Goal: Ask a question: Seek information or help from site administrators or community

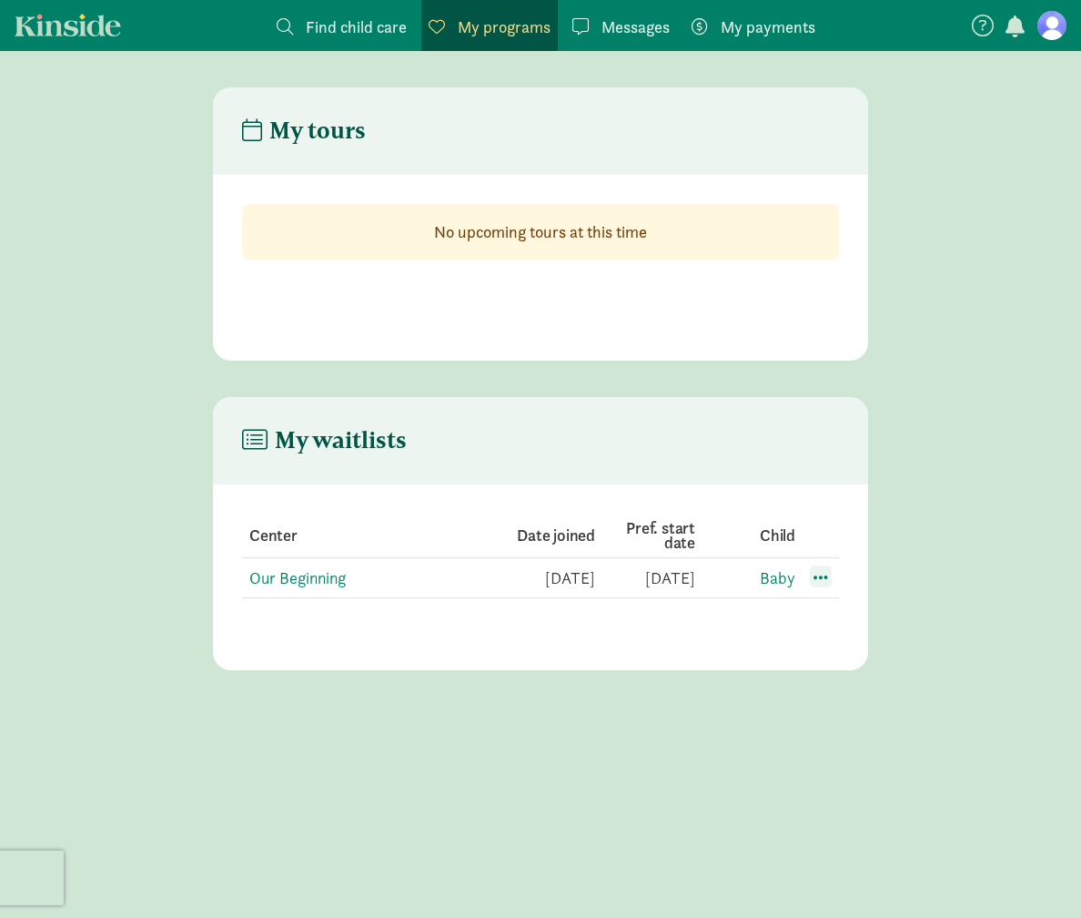
click at [823, 578] on span at bounding box center [821, 576] width 22 height 22
click at [828, 608] on div "Edit preferences" at bounding box center [885, 616] width 164 height 39
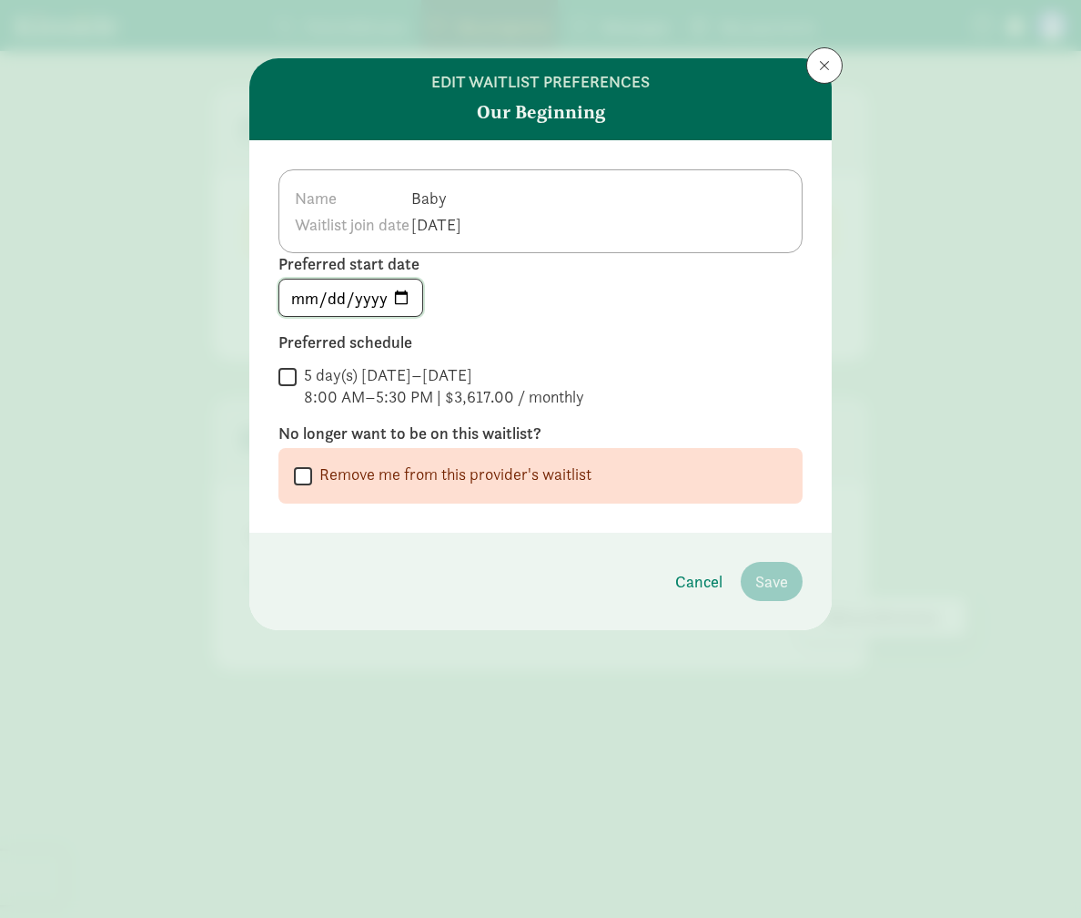
click at [358, 299] on input "[DATE]" at bounding box center [350, 297] width 143 height 36
click at [408, 297] on input "2025-12-31" at bounding box center [350, 297] width 143 height 36
type input "2026-01-05"
click at [552, 298] on div "2026-01-05" at bounding box center [541, 298] width 524 height 38
click at [294, 380] on input "5 day(s) Monday–Friday 8:00 AM–5:30 PM | $3,617.00 / monthly" at bounding box center [288, 376] width 18 height 25
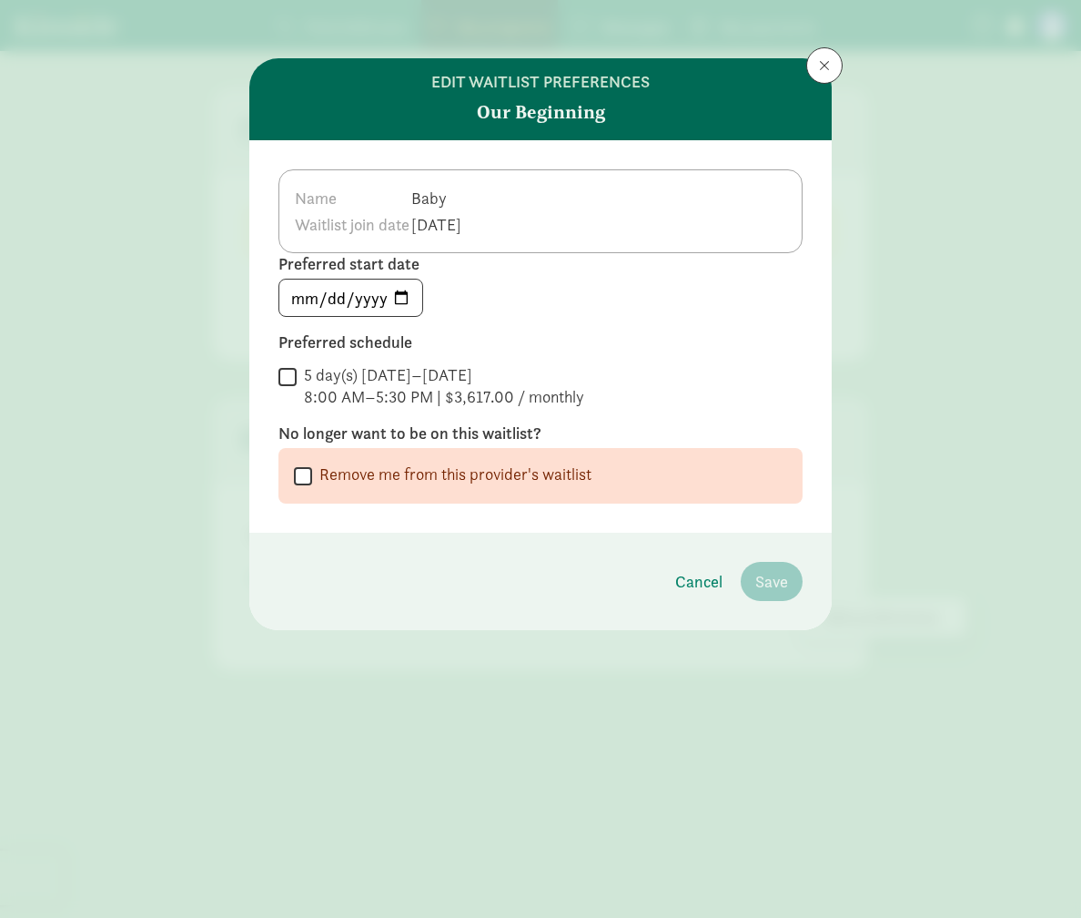
checkbox input "true"
click at [787, 584] on span "Save" at bounding box center [772, 581] width 33 height 25
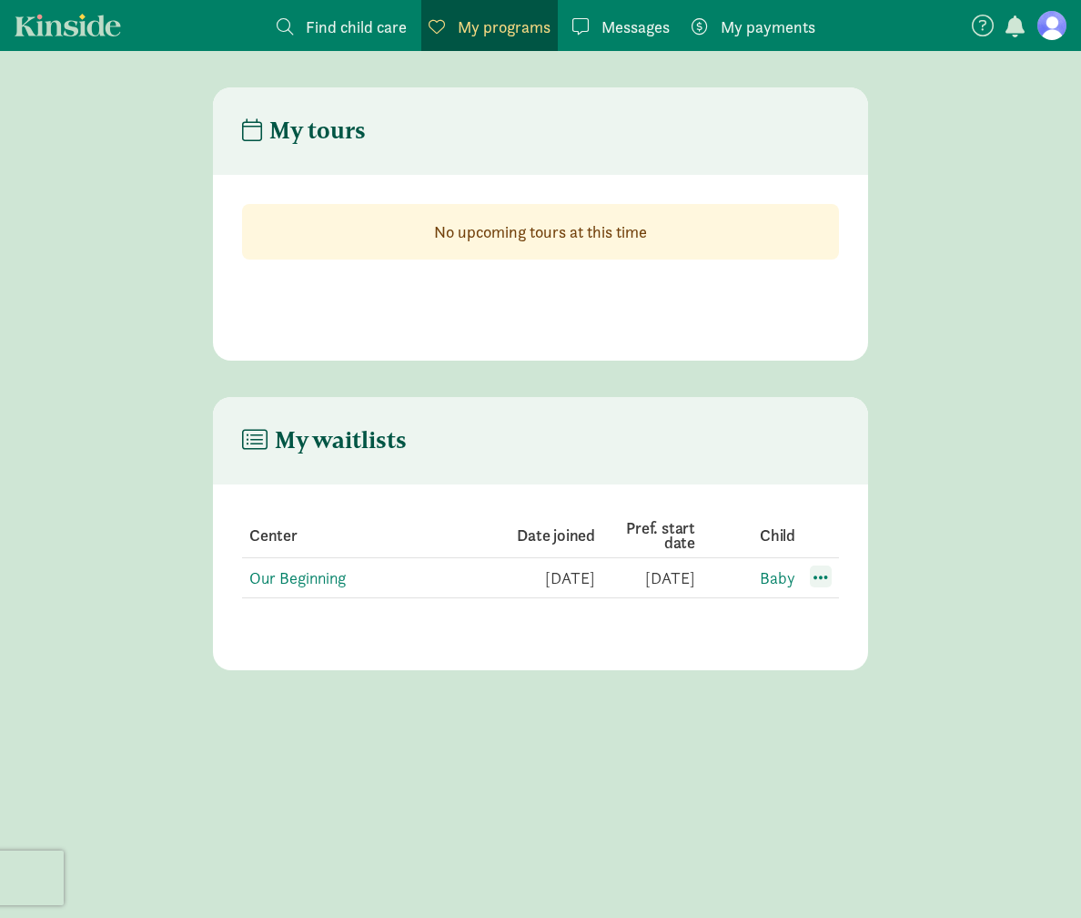
click at [815, 576] on span at bounding box center [821, 576] width 22 height 22
click at [832, 627] on div "Edit preferences" at bounding box center [885, 616] width 164 height 39
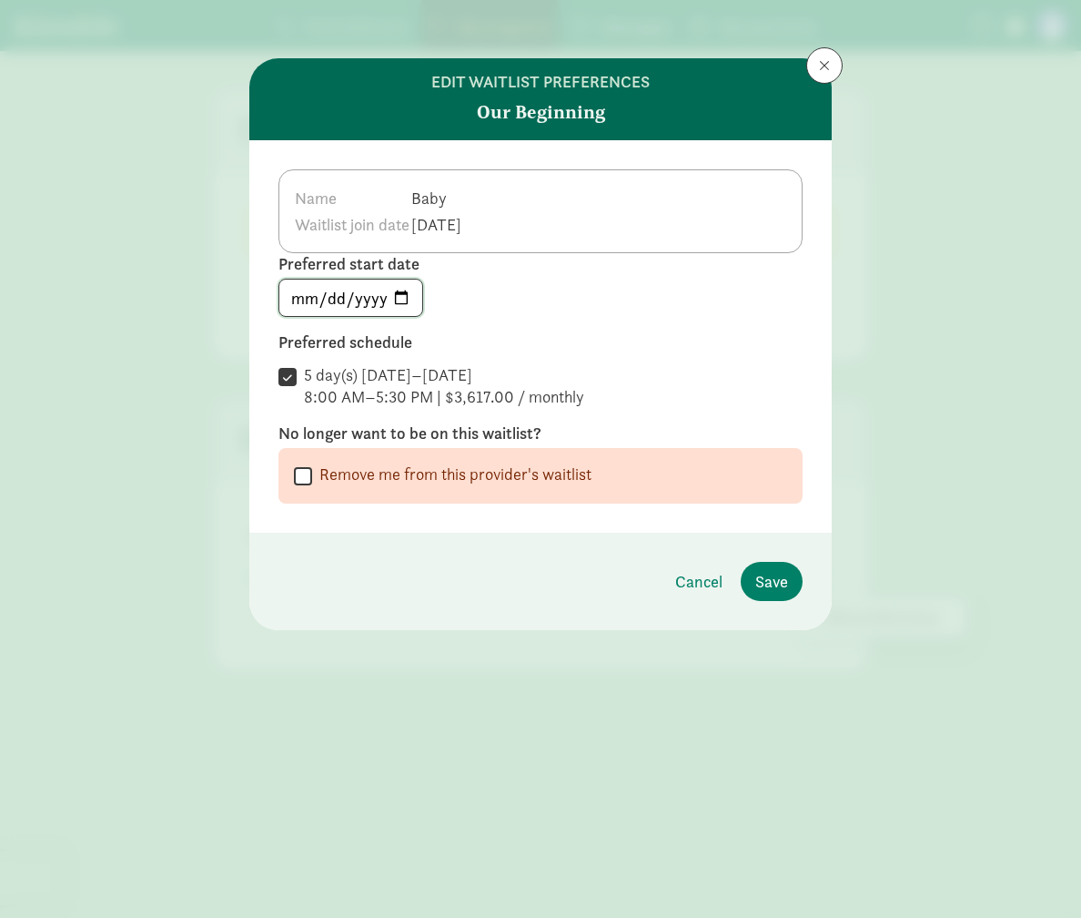
click at [403, 295] on input "2026-01-04" at bounding box center [350, 297] width 143 height 36
type input "2026-01-05"
click at [761, 584] on span "Save" at bounding box center [772, 581] width 33 height 25
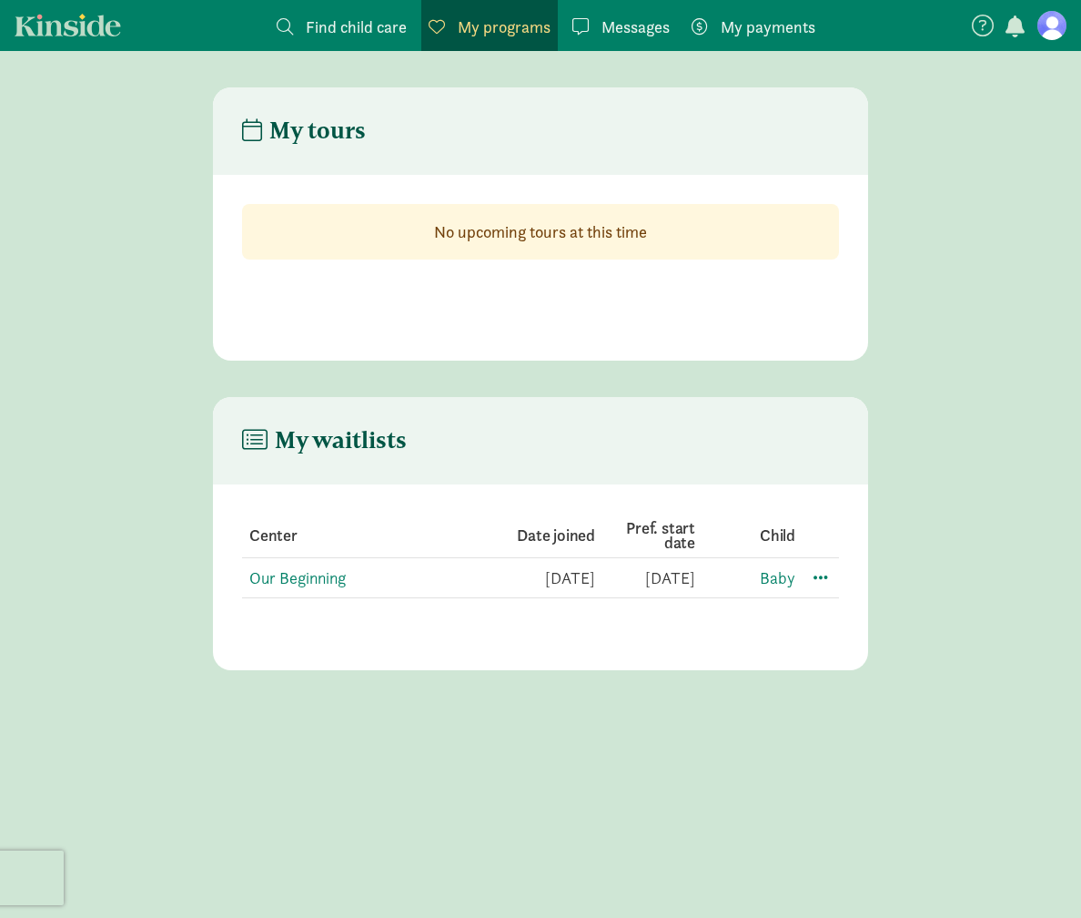
click at [609, 39] on link "Messages Messages" at bounding box center [621, 25] width 112 height 51
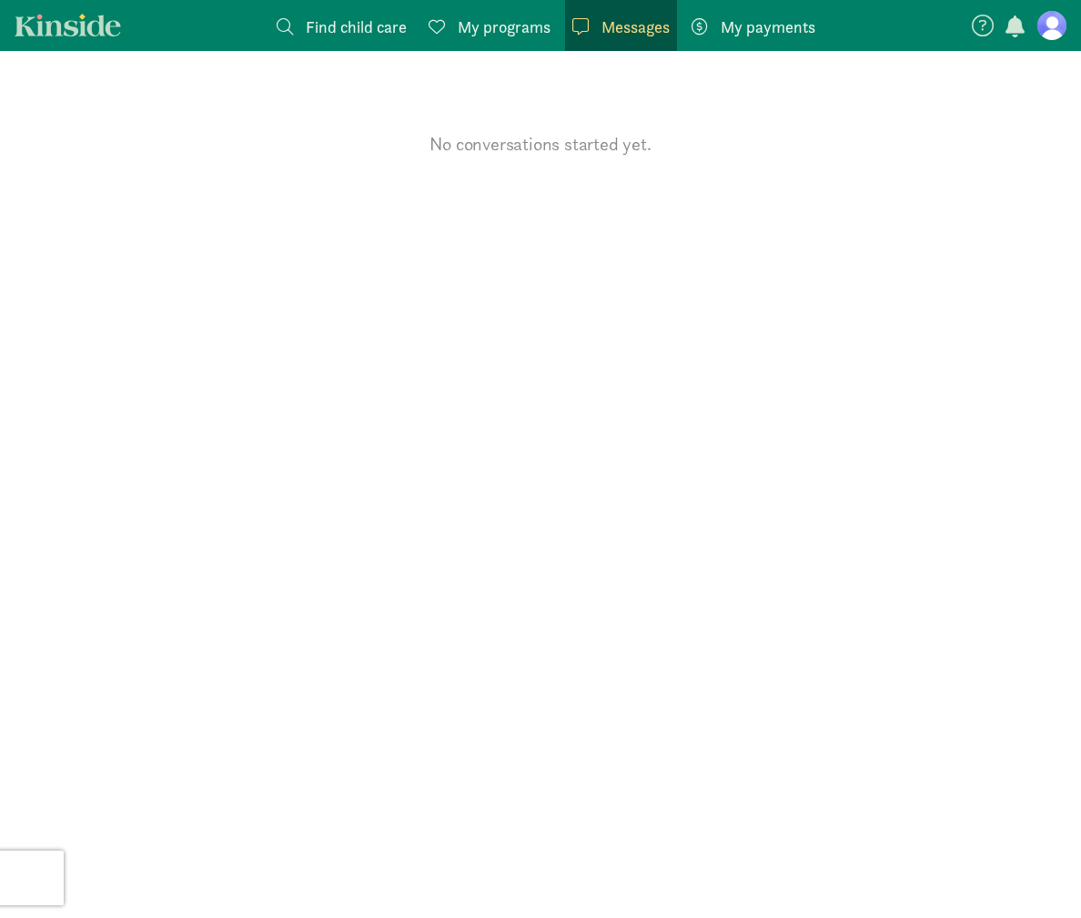
click at [363, 30] on span "Find child care" at bounding box center [356, 27] width 101 height 25
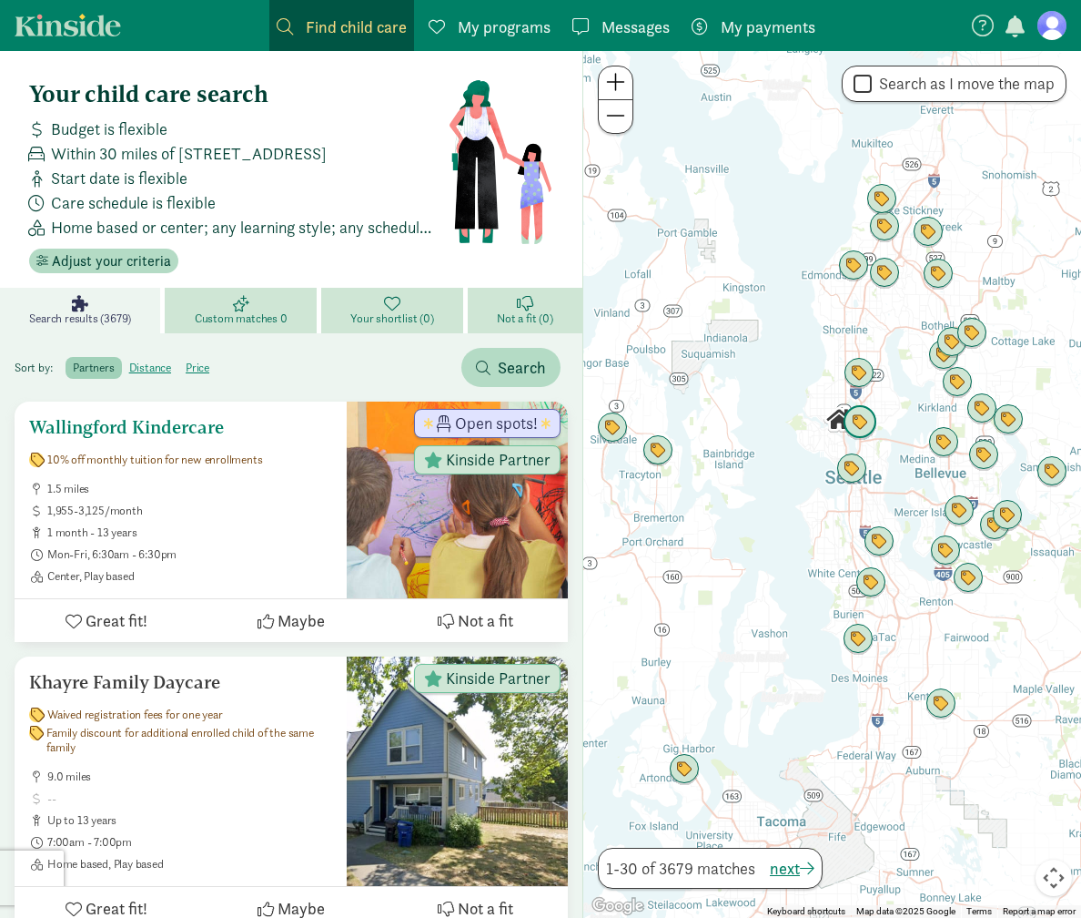
click at [486, 421] on span "Open spots!" at bounding box center [496, 423] width 83 height 16
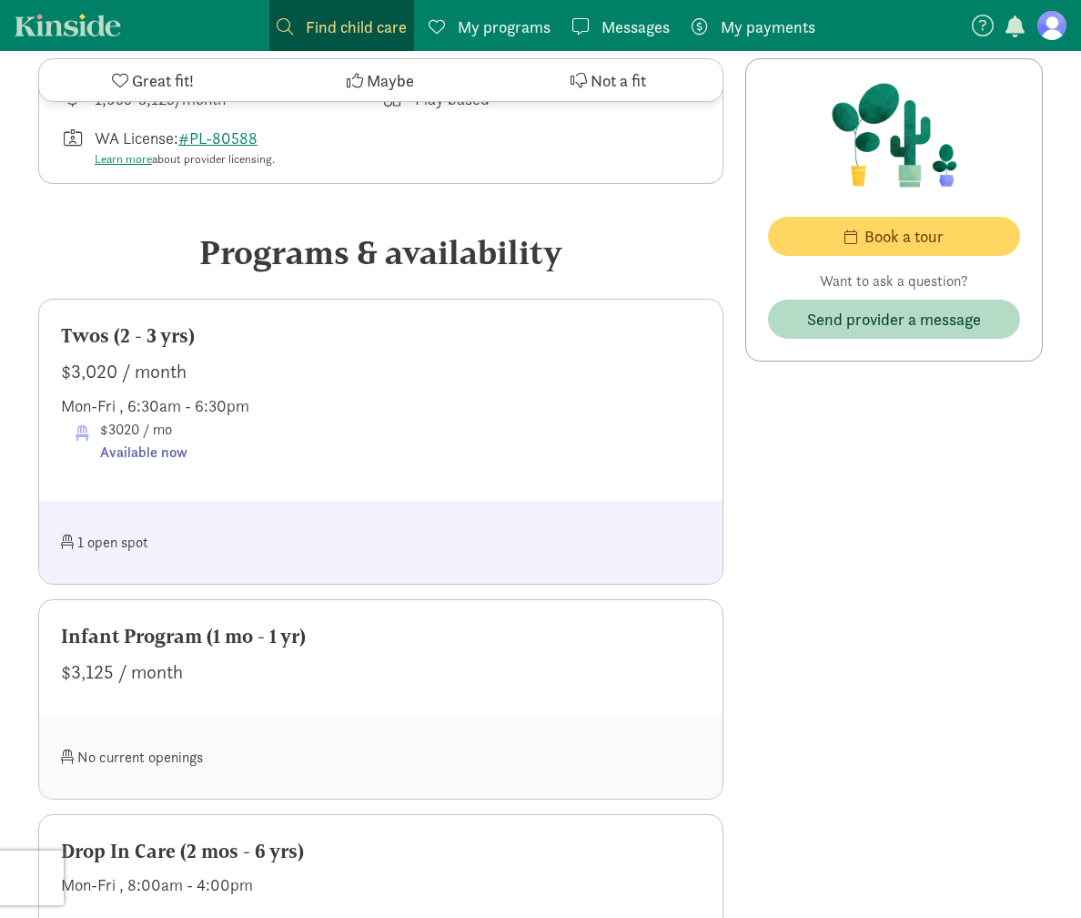
scroll to position [897, 0]
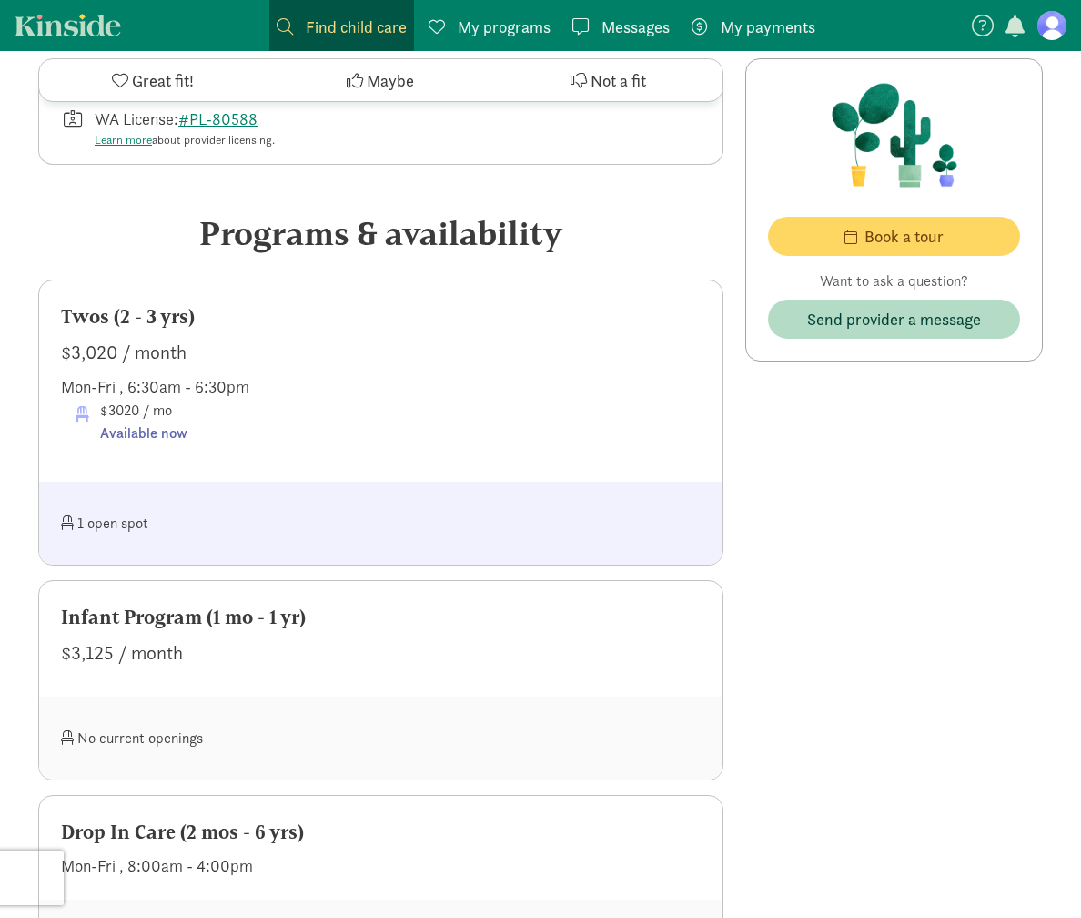
click at [269, 688] on div "Infant Program (1 mo - 1 yr) $3,125 / month" at bounding box center [381, 639] width 684 height 116
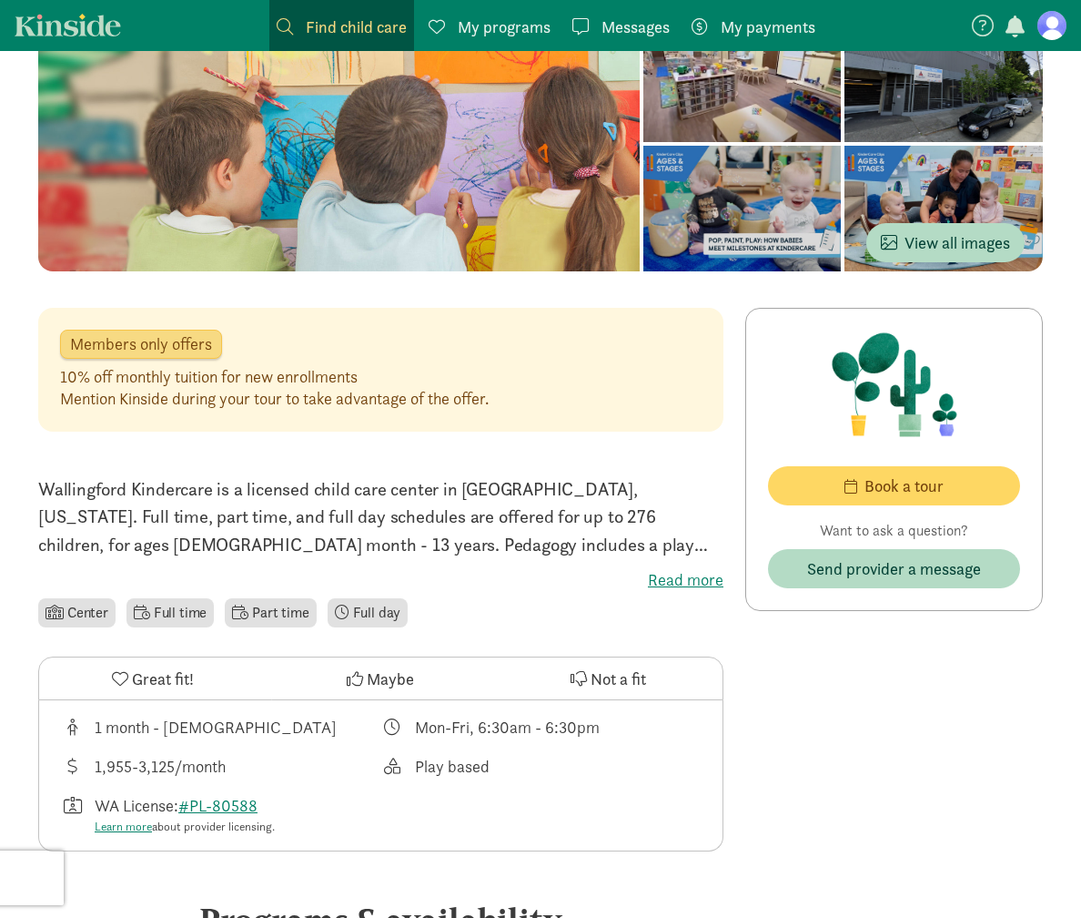
scroll to position [461, 0]
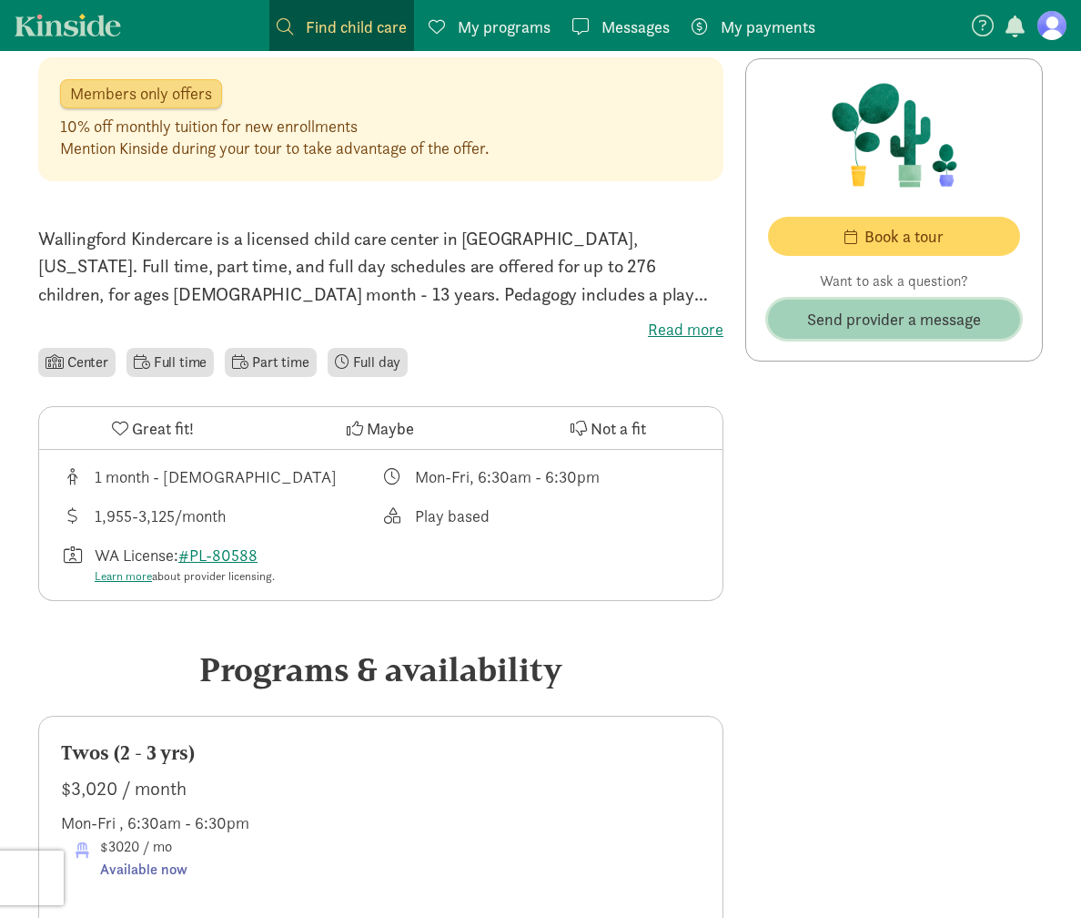
click at [956, 320] on span "Send provider a message" at bounding box center [894, 319] width 174 height 25
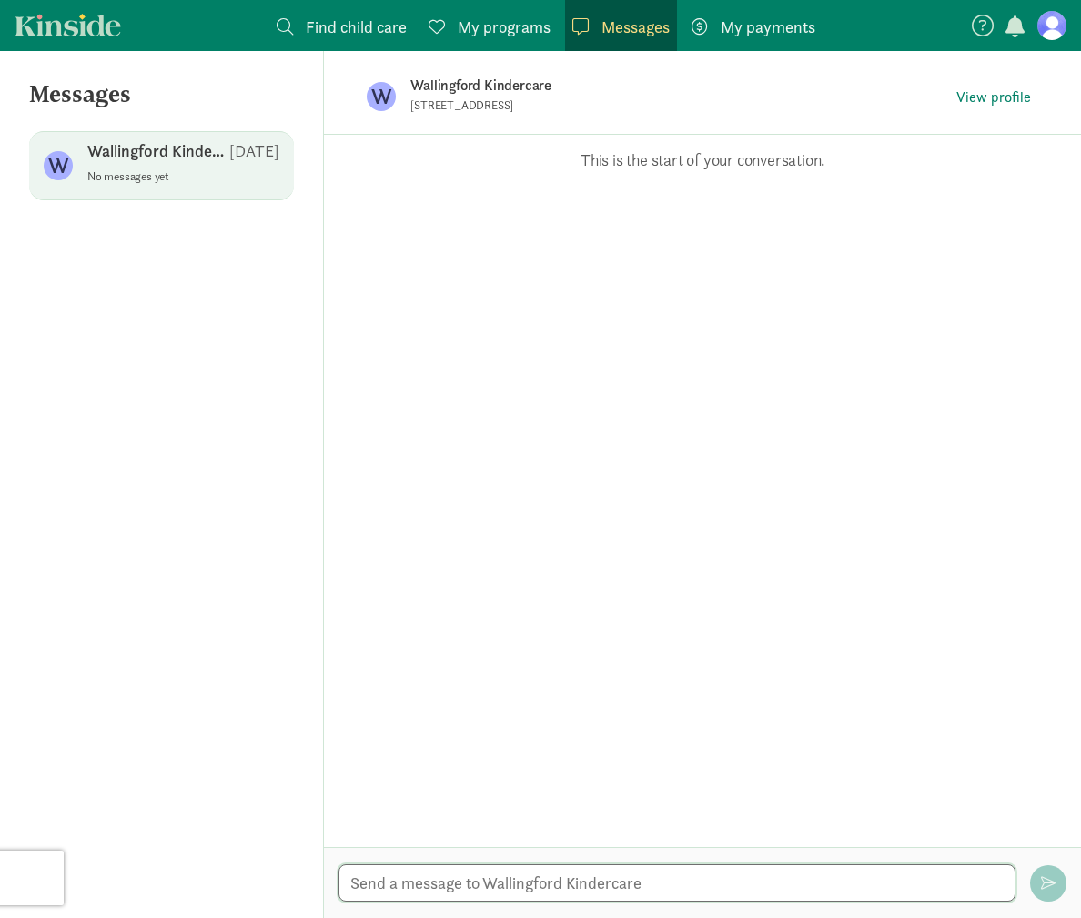
click at [471, 888] on textarea at bounding box center [677, 882] width 677 height 37
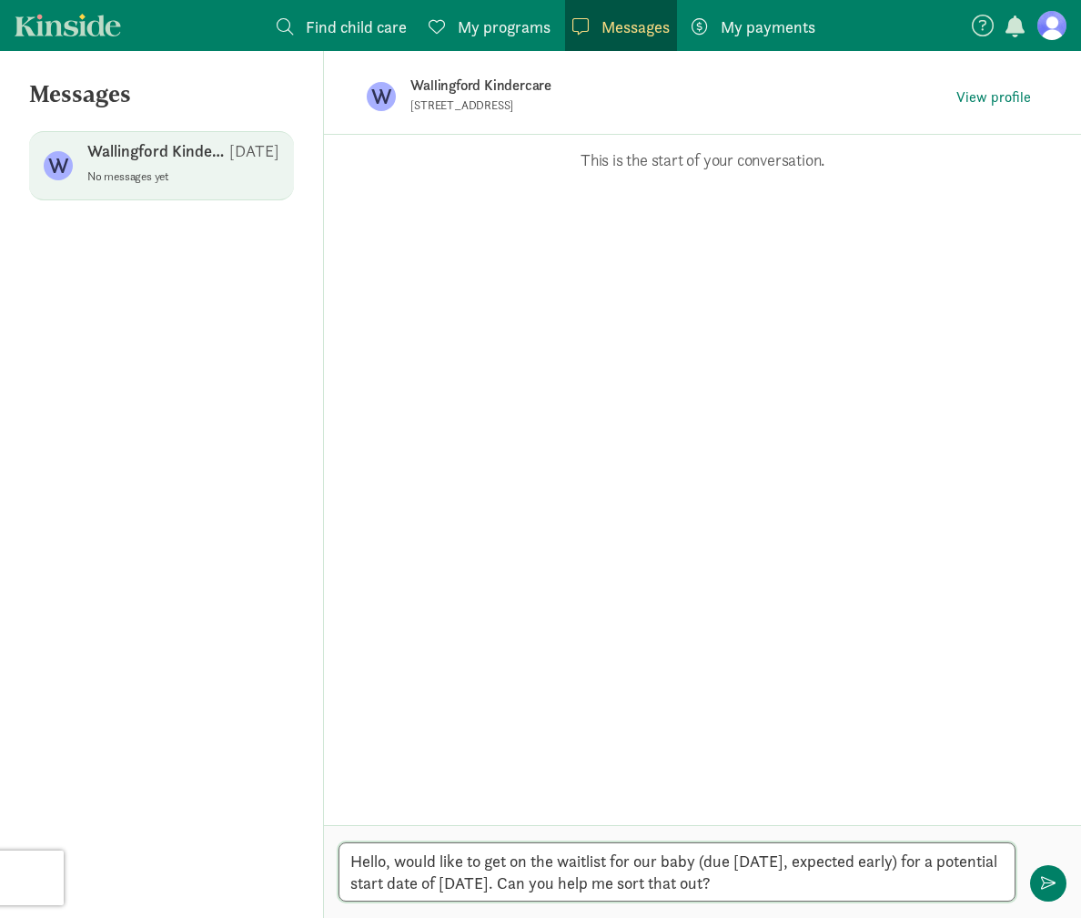
click at [663, 861] on textarea "Hello, would like to get on the waitlist for our baby (due Nov 18, expected ear…" at bounding box center [677, 871] width 677 height 59
drag, startPoint x: 1057, startPoint y: 873, endPoint x: 973, endPoint y: 849, distance: 87.0
click at [973, 849] on div "Hello, would like to get on the waitlist for our coming baby (due Nov 18, expec…" at bounding box center [702, 871] width 757 height 93
click at [959, 860] on textarea "Hello, would like to get on the waitlist for our coming baby (due Nov 18, expec…" at bounding box center [677, 871] width 677 height 59
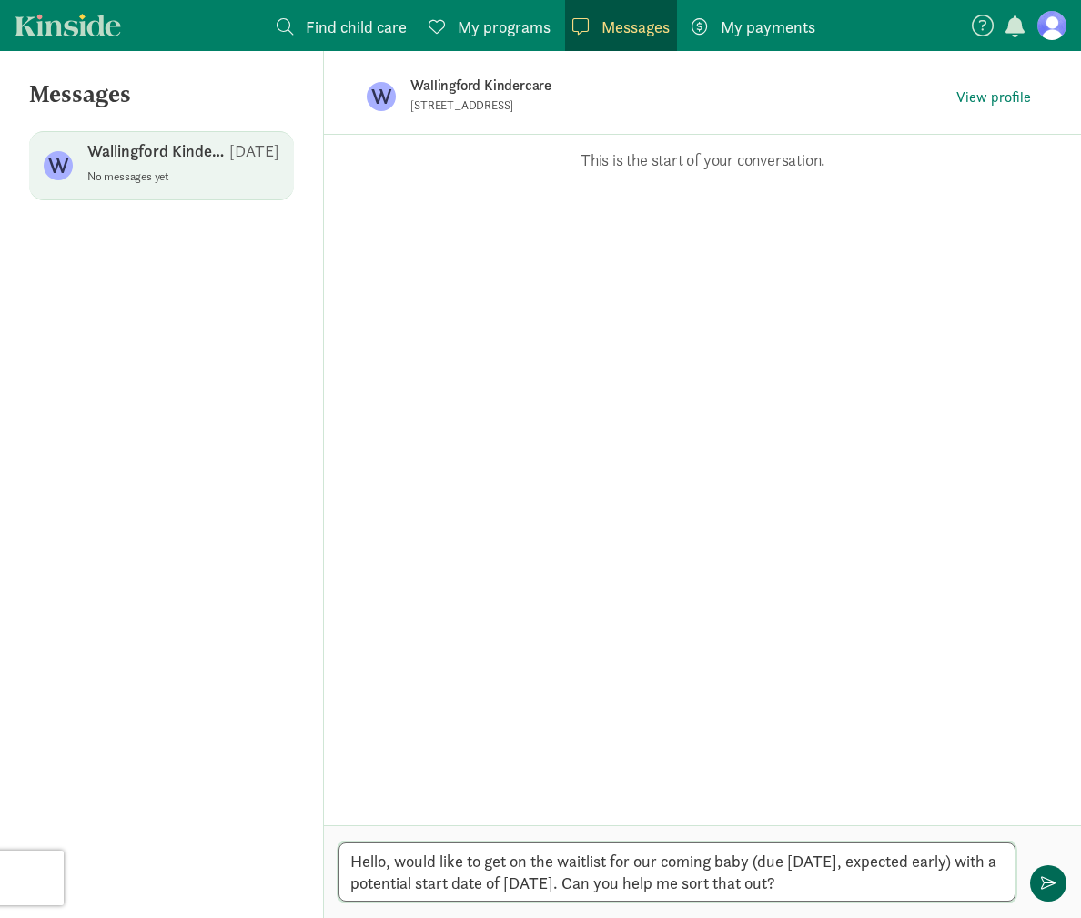
type textarea "Hello, would like to get on the waitlist for our coming baby (due Nov 18, expec…"
click at [1063, 890] on button "button" at bounding box center [1049, 883] width 36 height 36
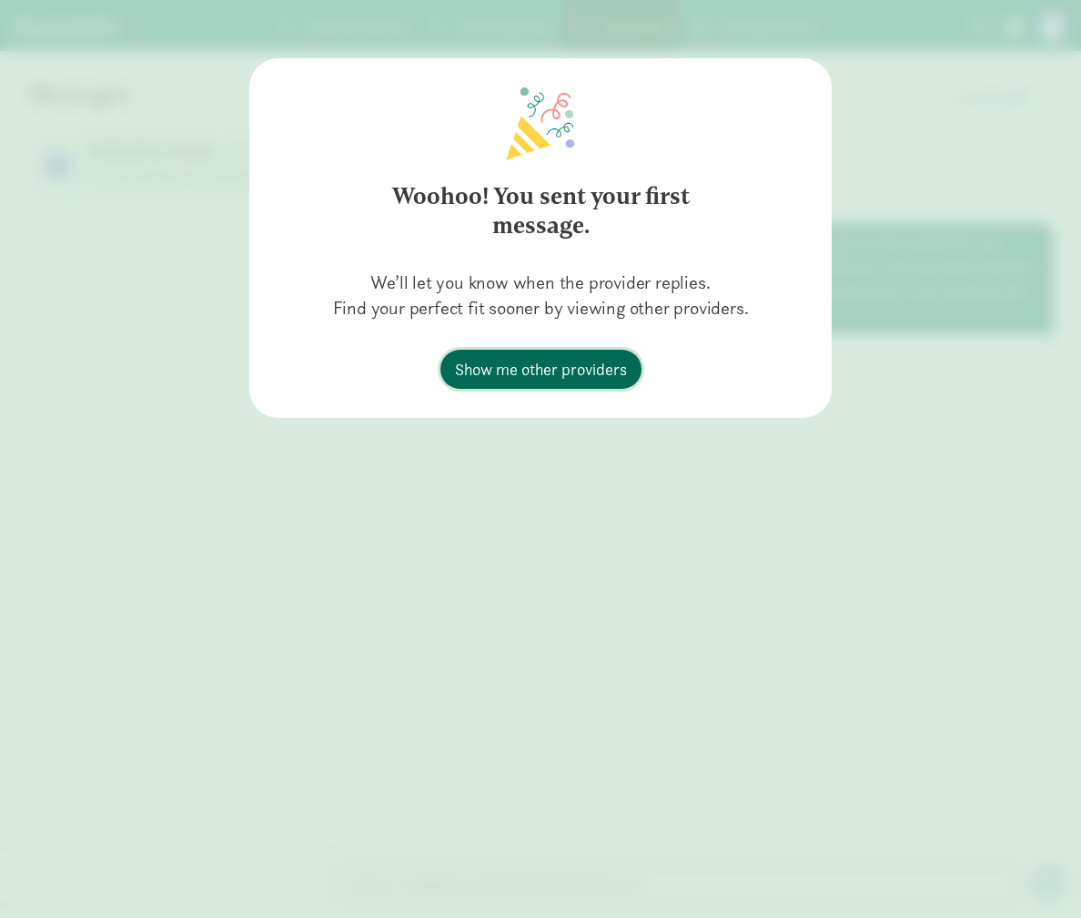
click at [468, 368] on span "Show me other providers" at bounding box center [541, 369] width 172 height 25
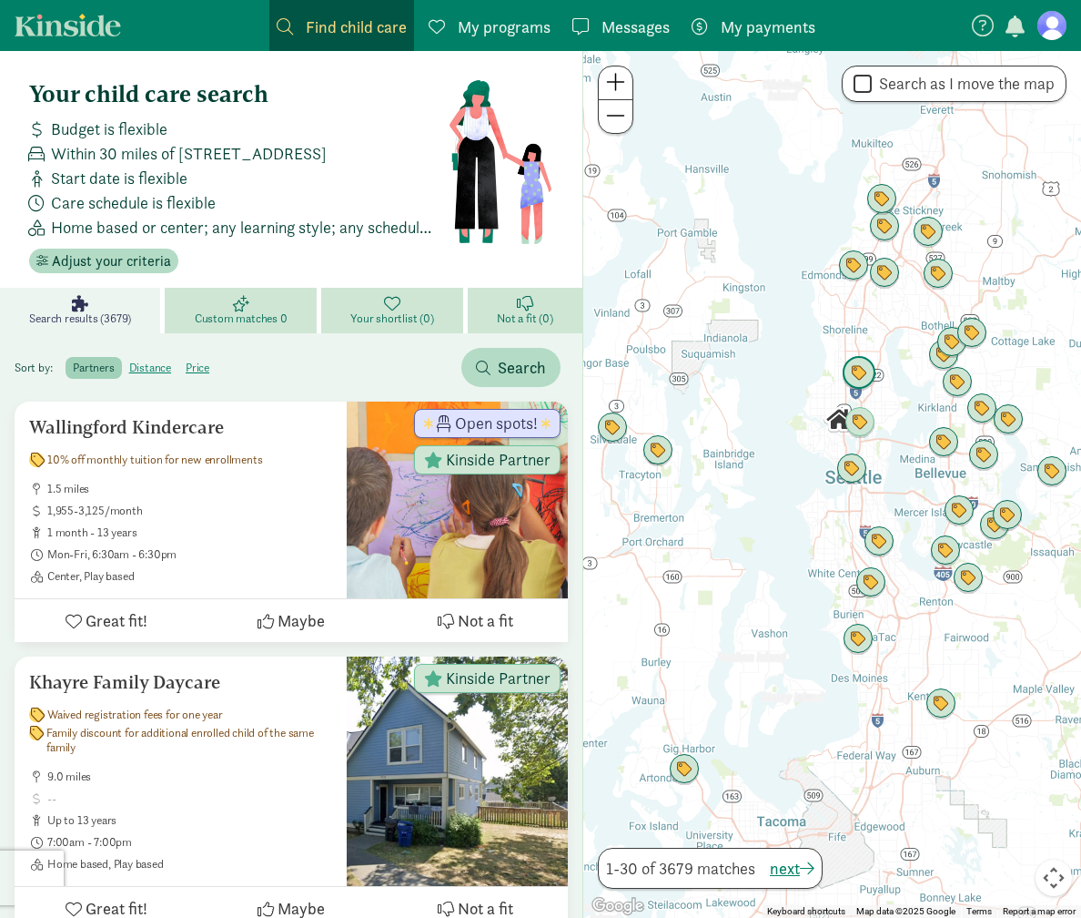
click at [853, 373] on img "Click to see details" at bounding box center [859, 373] width 35 height 35
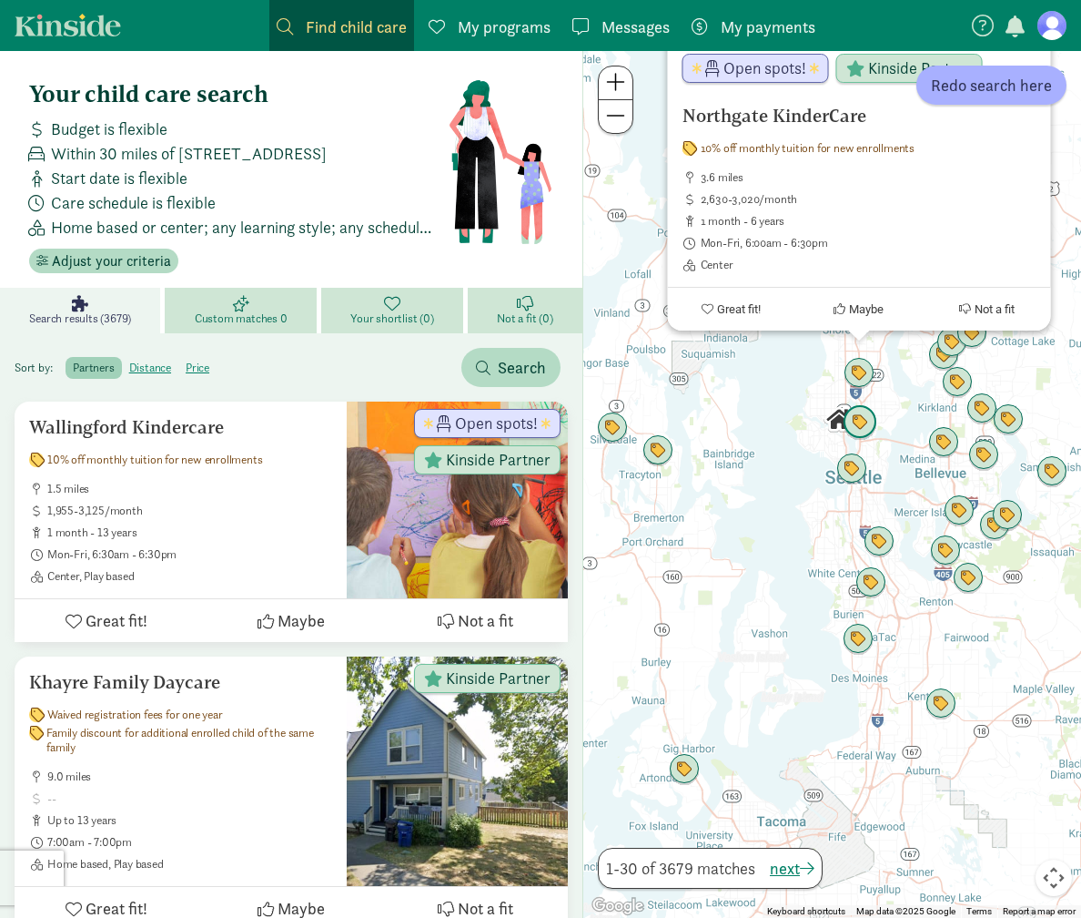
click at [824, 421] on img "Click to see details" at bounding box center [839, 419] width 31 height 31
click at [857, 465] on img "Click to see details" at bounding box center [852, 469] width 35 height 35
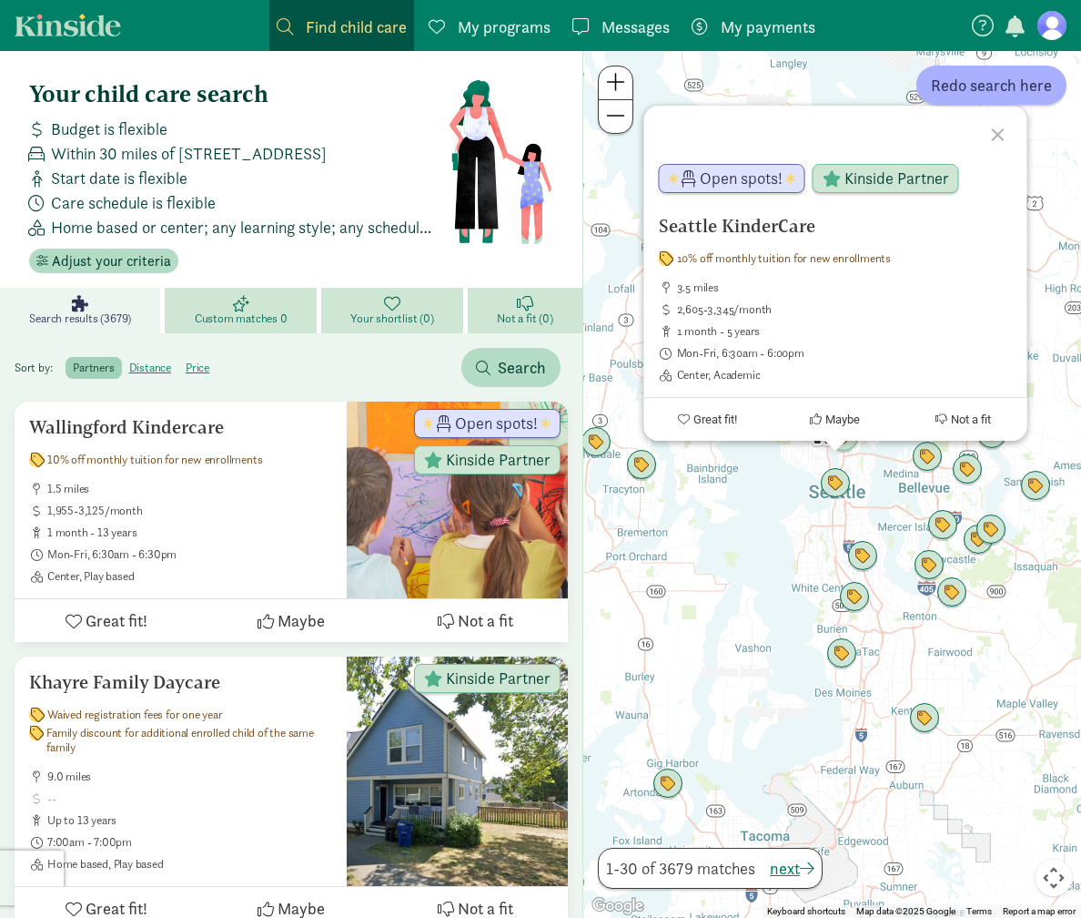
click at [787, 476] on div "To navigate, press the arrow keys. Seattle KinderCare 10% off monthly tuition f…" at bounding box center [833, 484] width 498 height 867
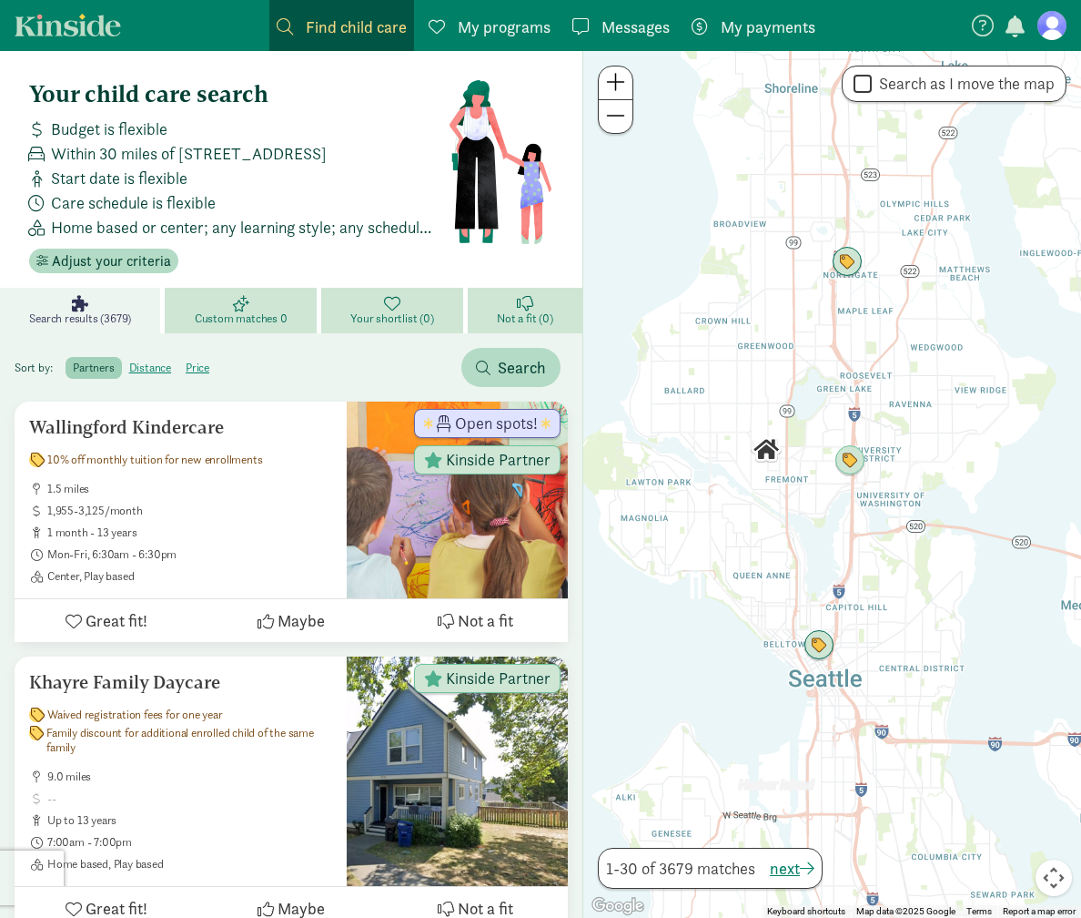
drag, startPoint x: 745, startPoint y: 470, endPoint x: 778, endPoint y: 470, distance: 33.7
click at [778, 470] on div at bounding box center [833, 484] width 498 height 867
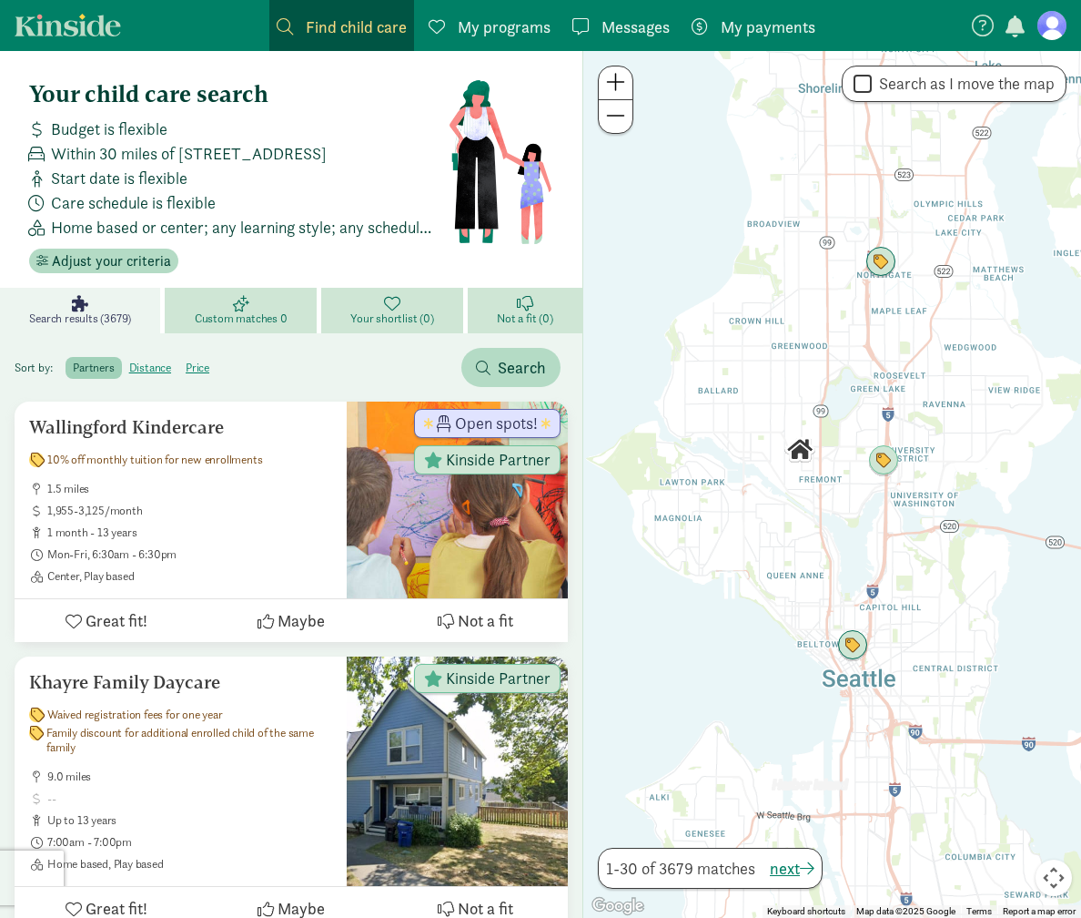
drag, startPoint x: 755, startPoint y: 479, endPoint x: 791, endPoint y: 479, distance: 36.4
click at [791, 479] on div at bounding box center [833, 484] width 498 height 867
click at [949, 81] on span "Redo search here" at bounding box center [991, 85] width 121 height 25
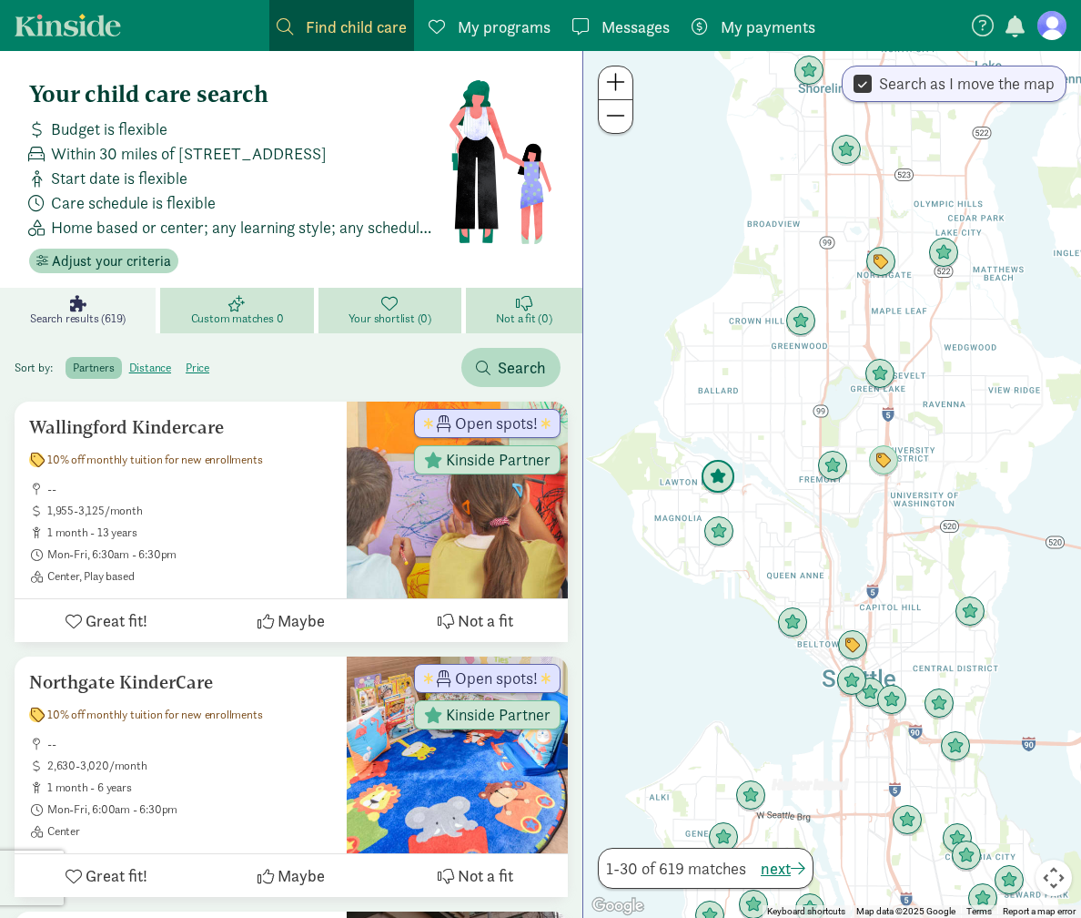
click at [724, 483] on img "Click to see details" at bounding box center [718, 477] width 35 height 35
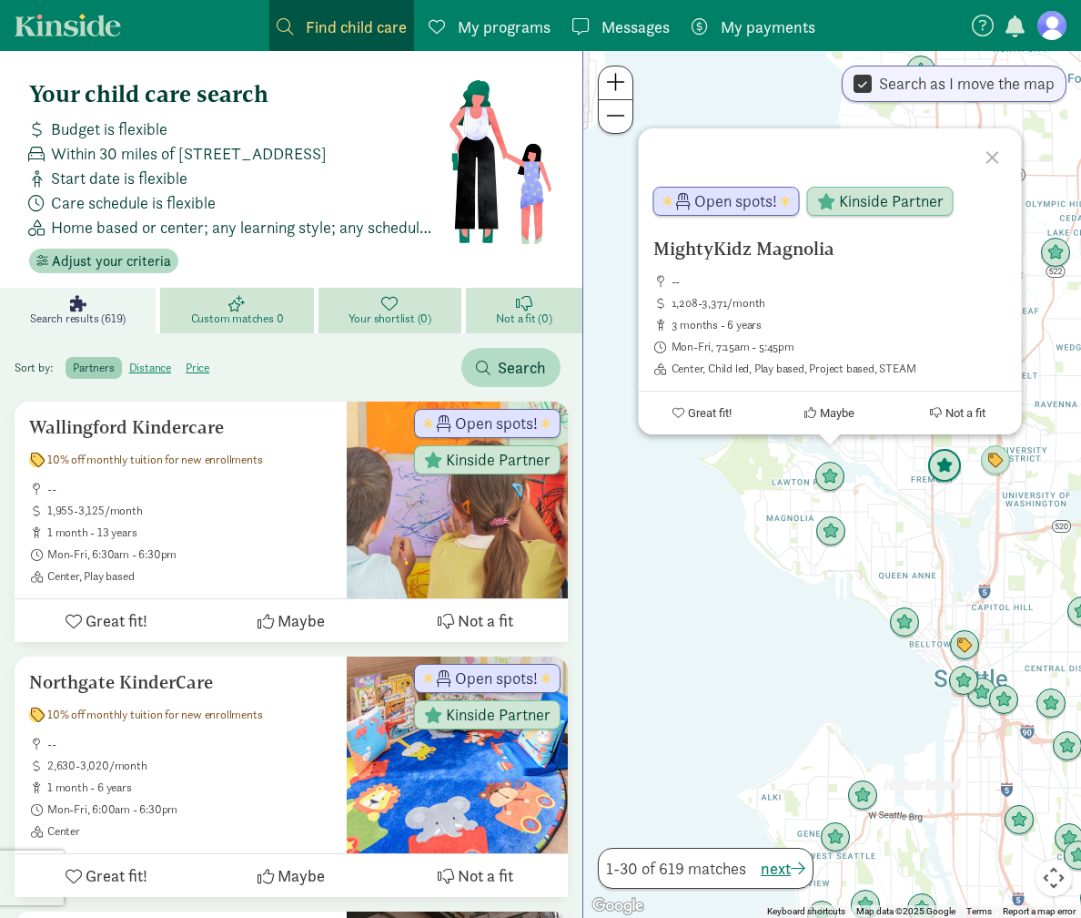
click at [940, 468] on img "Click to see details" at bounding box center [945, 466] width 35 height 35
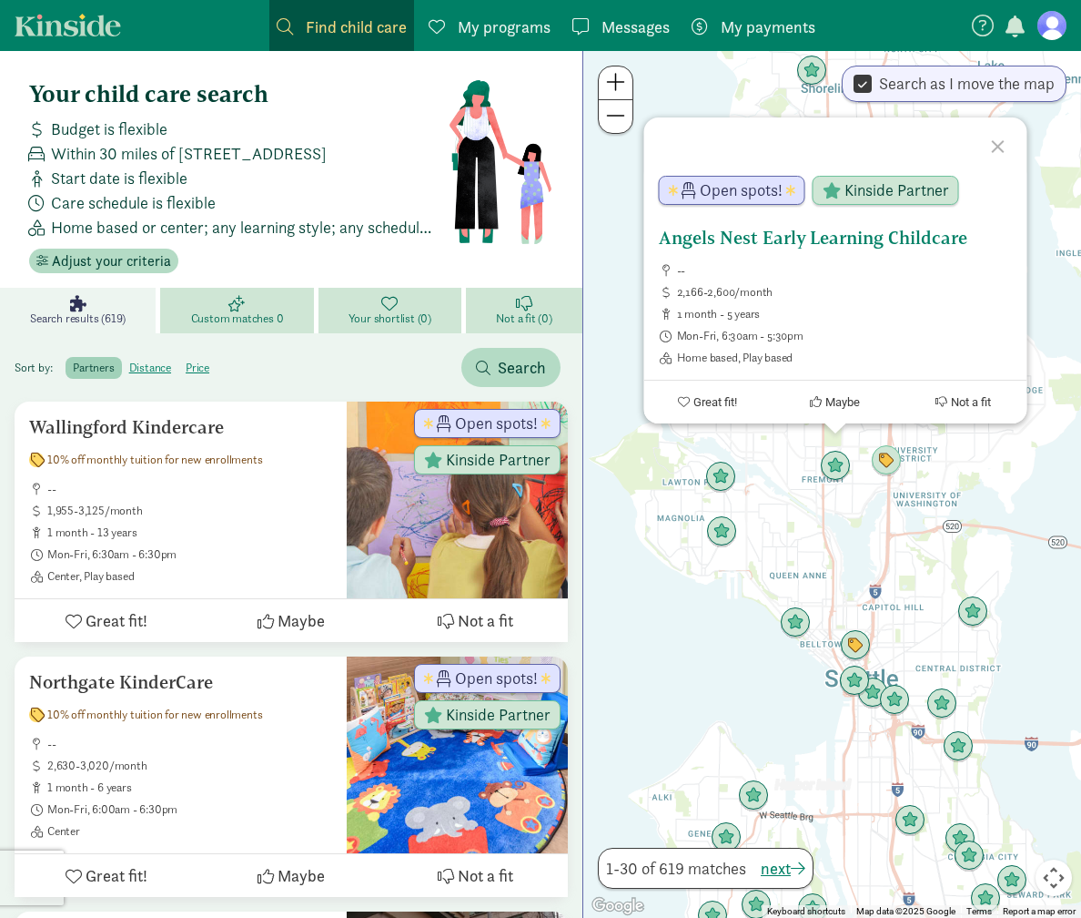
click at [765, 191] on span "Open spots!" at bounding box center [740, 190] width 83 height 16
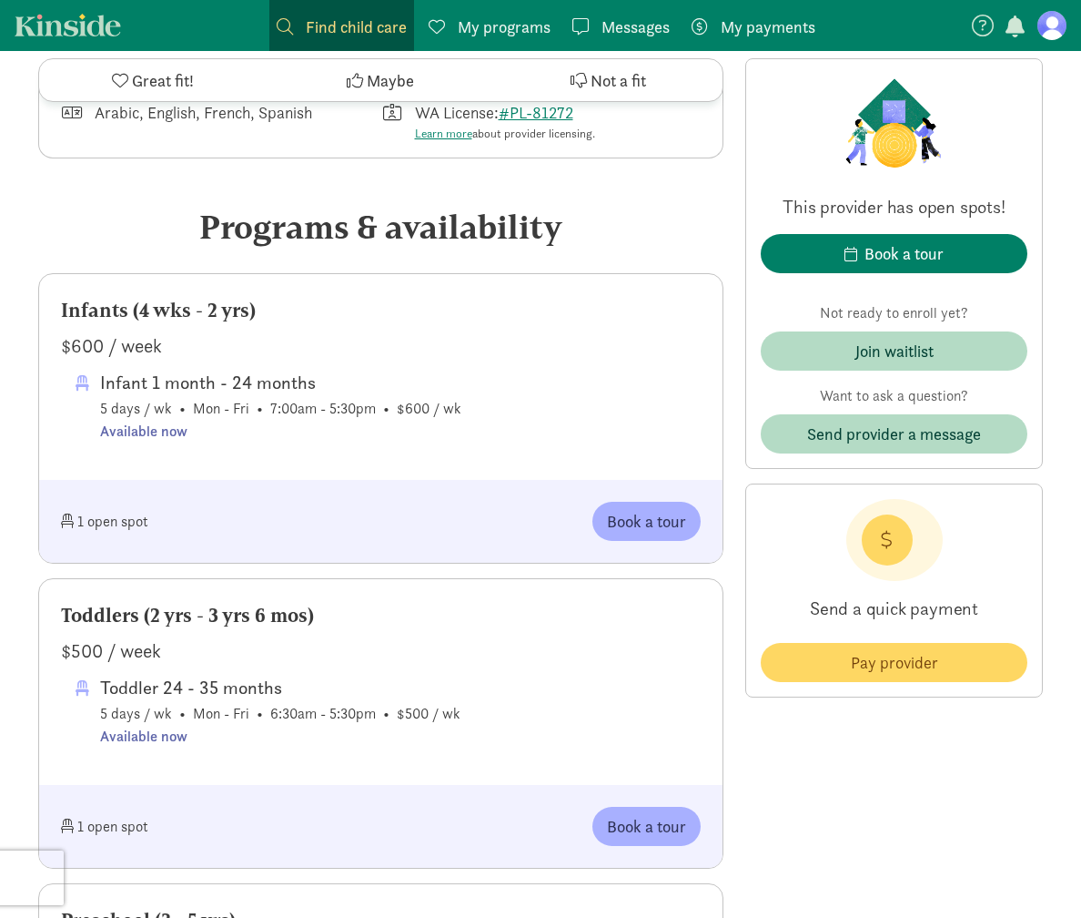
scroll to position [739, 0]
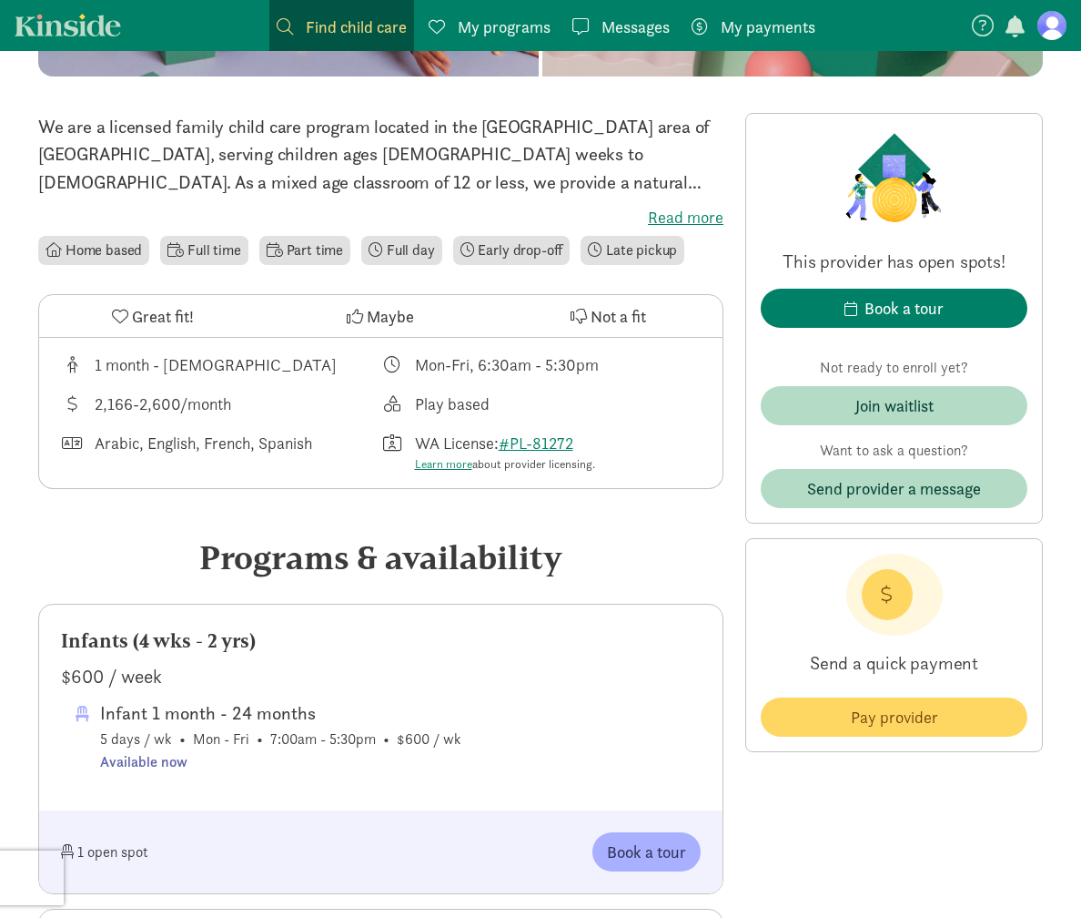
scroll to position [0, 0]
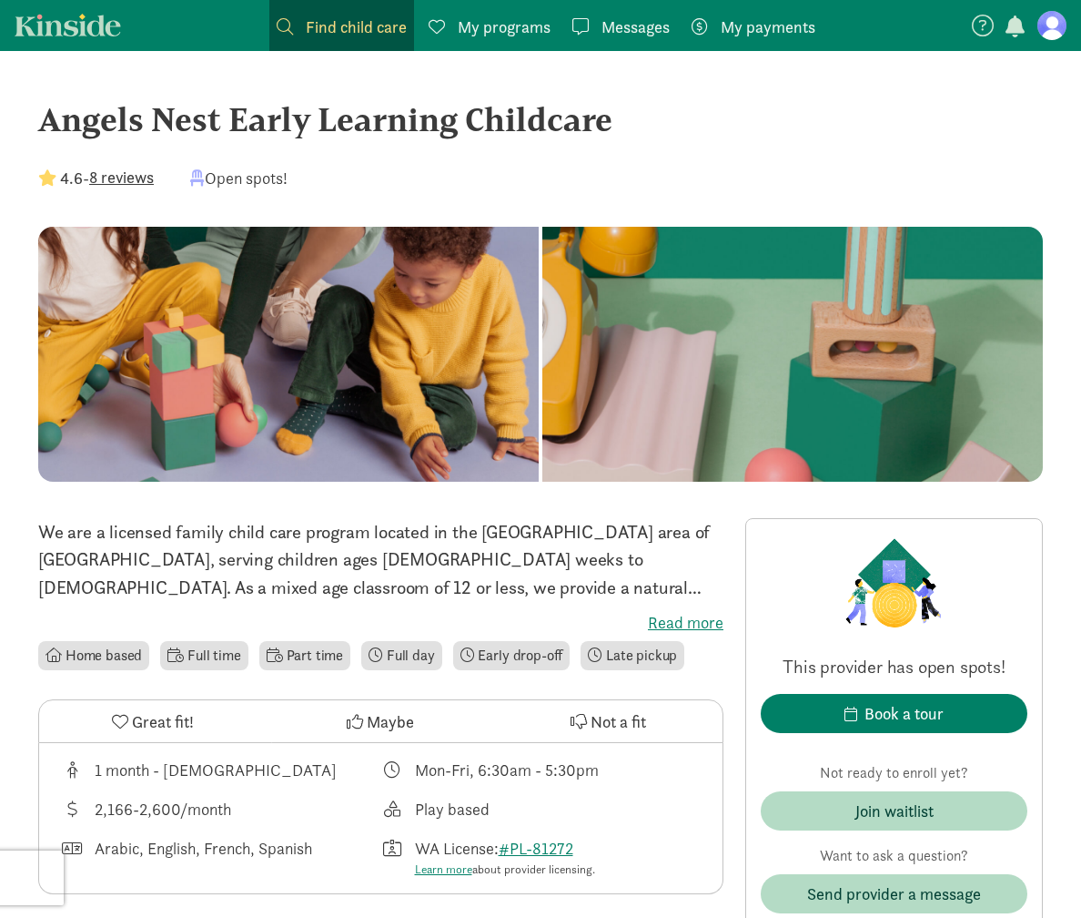
click at [168, 120] on div "Angels Nest Early Learning Childcare" at bounding box center [540, 119] width 1005 height 49
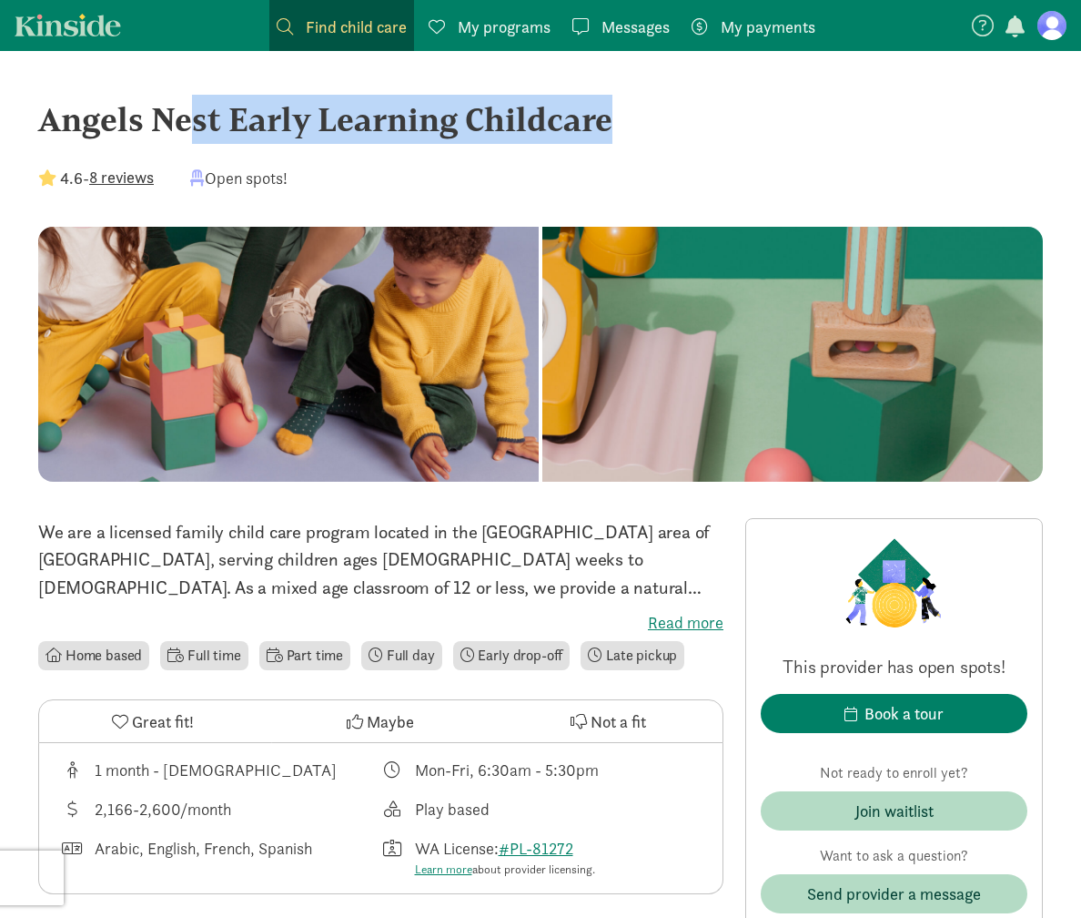
click at [168, 120] on div "Angels Nest Early Learning Childcare" at bounding box center [540, 119] width 1005 height 49
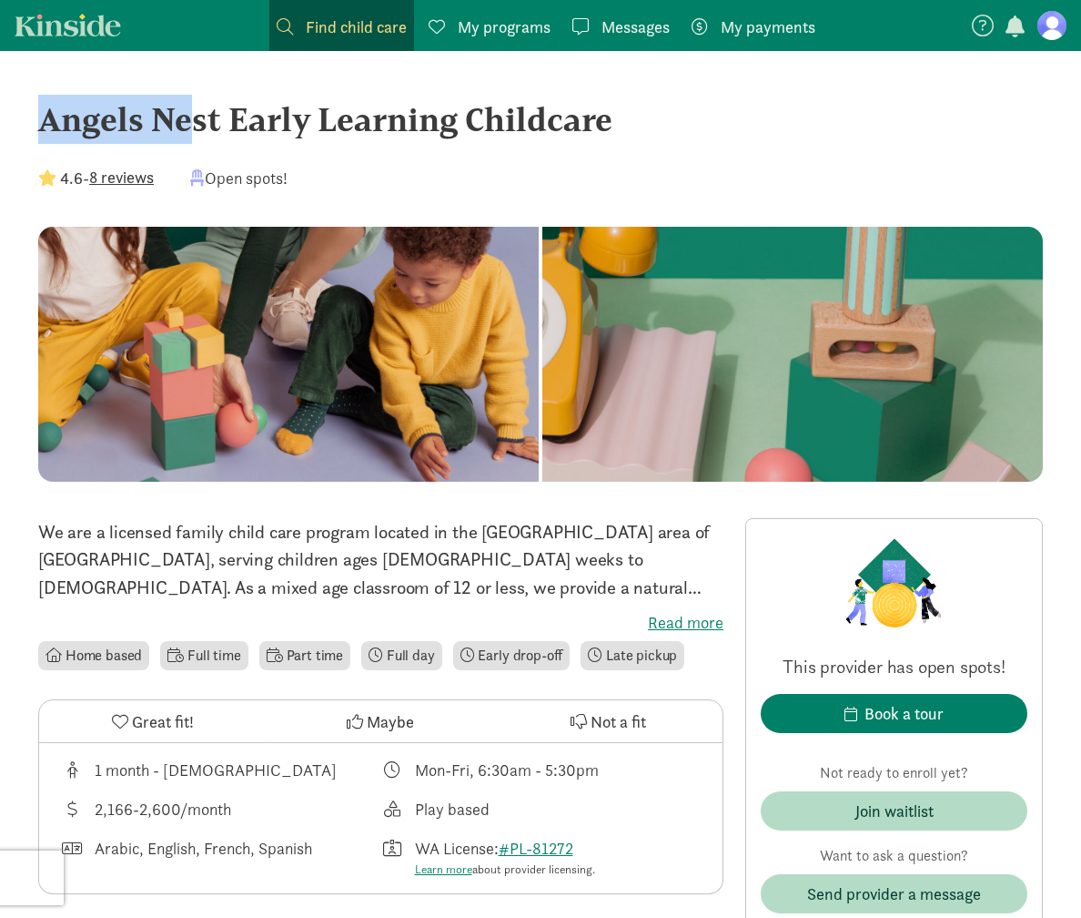
copy div
click at [665, 40] on link "Messages Messages" at bounding box center [621, 25] width 112 height 51
